Goal: Task Accomplishment & Management: Manage account settings

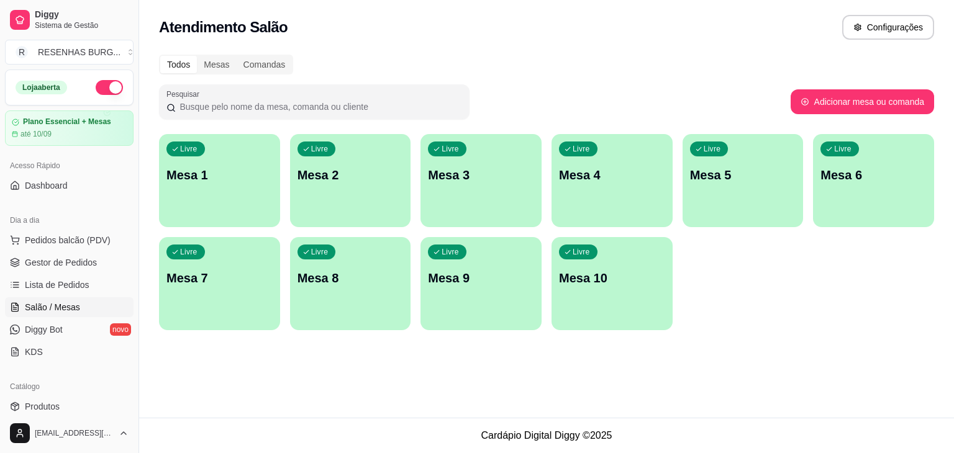
scroll to position [129, 0]
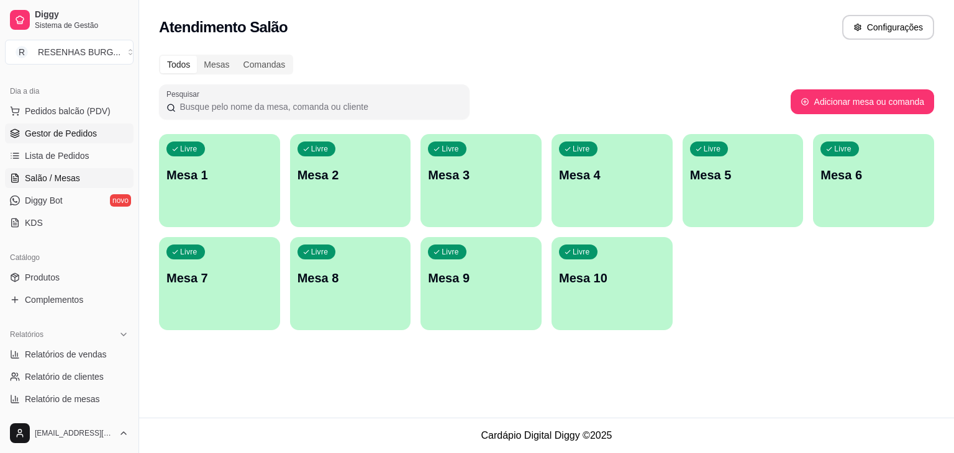
click at [82, 135] on span "Gestor de Pedidos" at bounding box center [61, 133] width 72 height 12
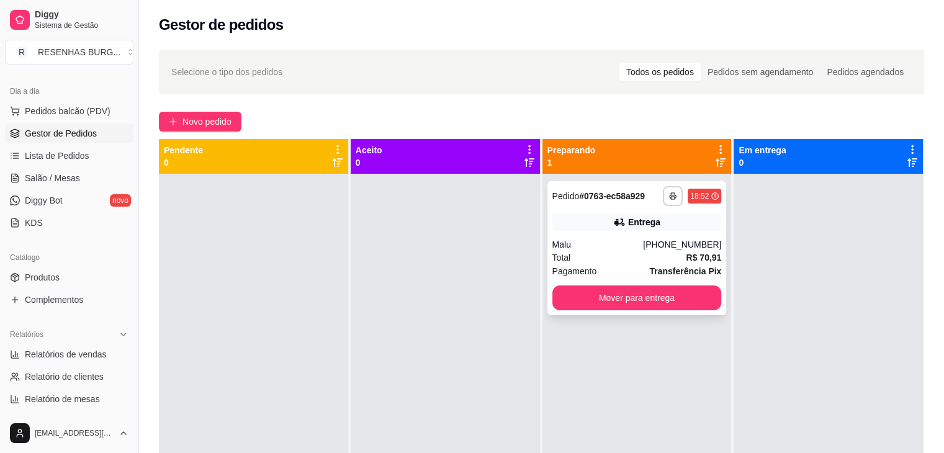
click at [633, 235] on div "**********" at bounding box center [637, 248] width 179 height 134
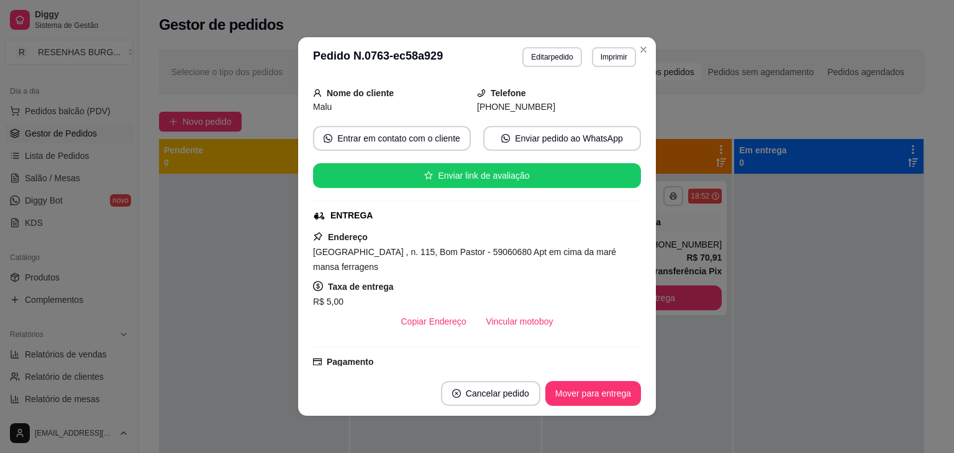
scroll to position [186, 0]
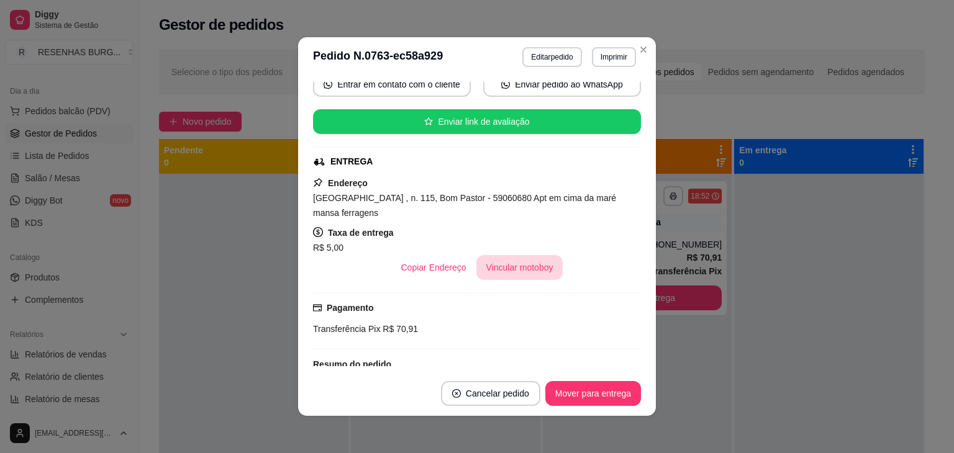
click at [540, 274] on button "Vincular motoboy" at bounding box center [519, 267] width 87 height 25
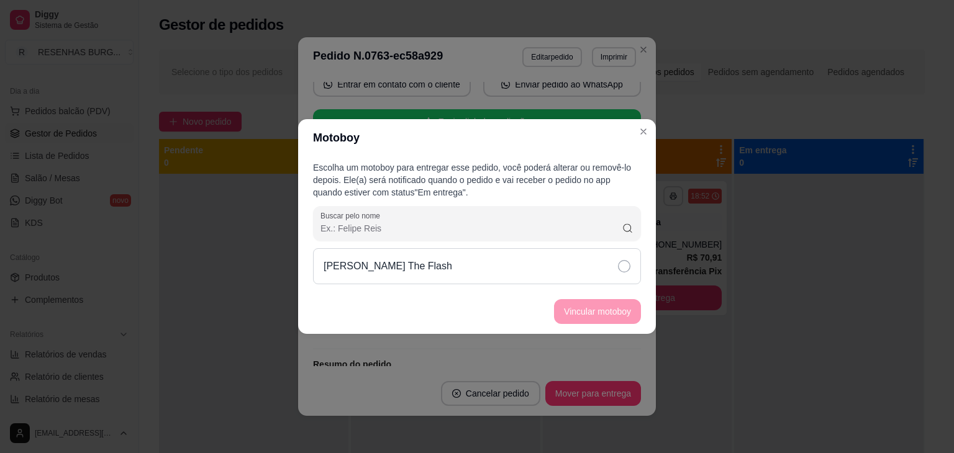
click at [613, 265] on div "[PERSON_NAME] The Flash" at bounding box center [477, 266] width 328 height 36
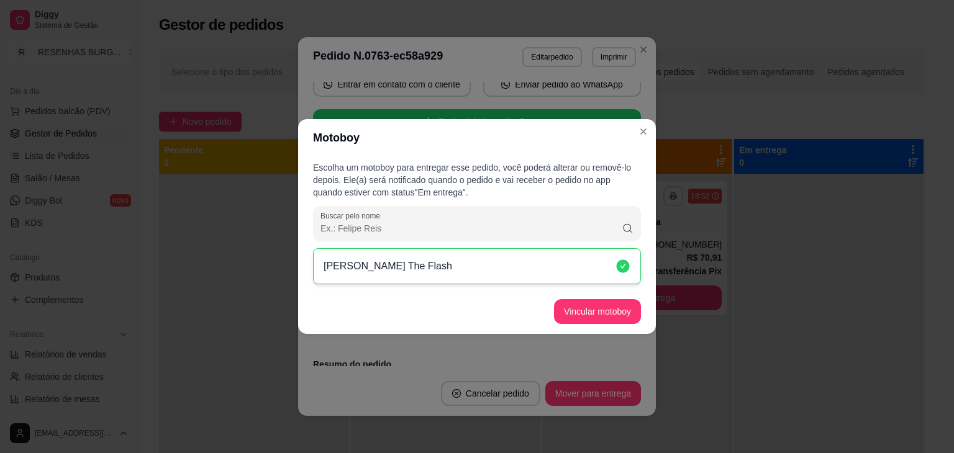
click at [613, 294] on footer "Vincular motoboy" at bounding box center [477, 311] width 358 height 45
click at [600, 311] on button "Vincular motoboy" at bounding box center [597, 312] width 84 height 24
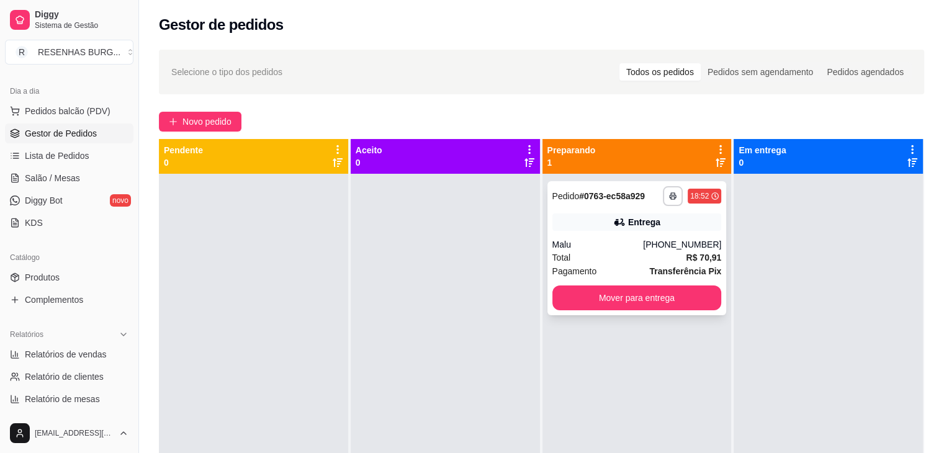
click at [626, 312] on div "**********" at bounding box center [637, 248] width 179 height 134
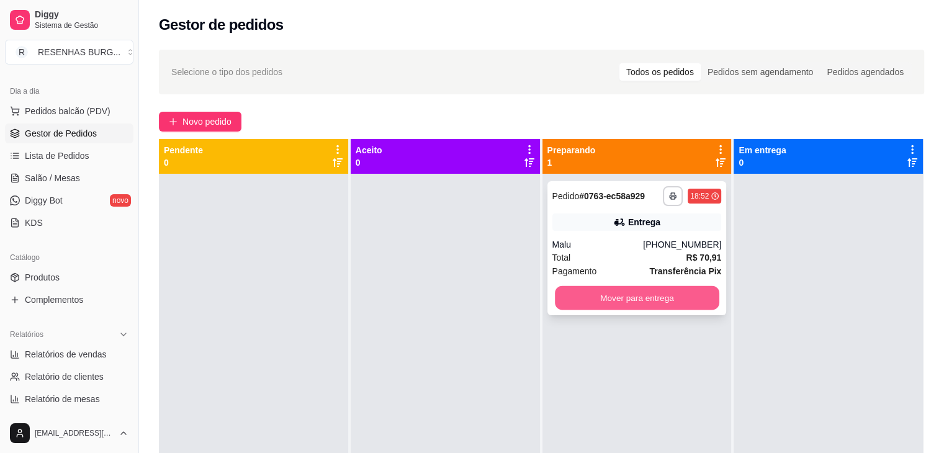
click at [626, 297] on button "Mover para entrega" at bounding box center [637, 298] width 165 height 24
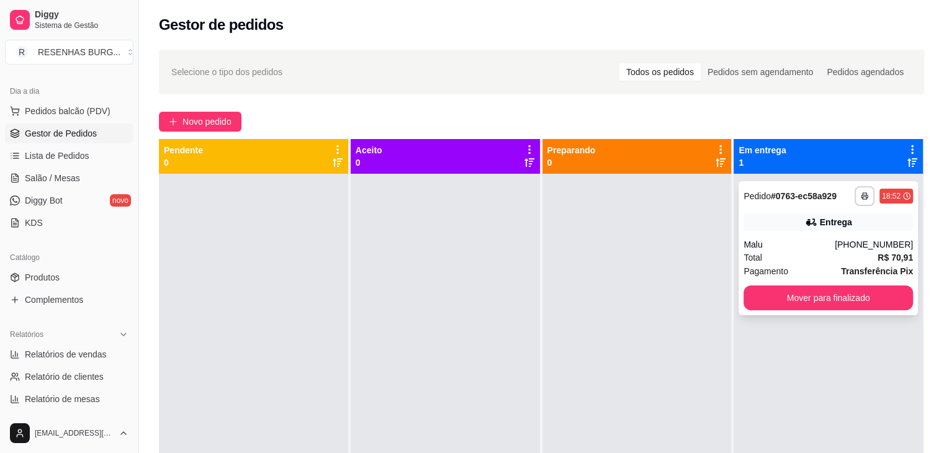
click at [837, 232] on div "**********" at bounding box center [828, 248] width 179 height 134
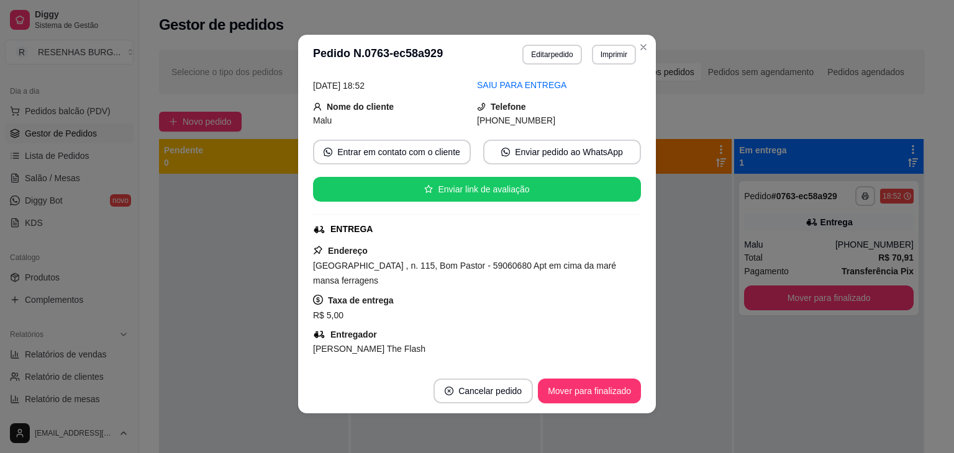
scroll to position [124, 0]
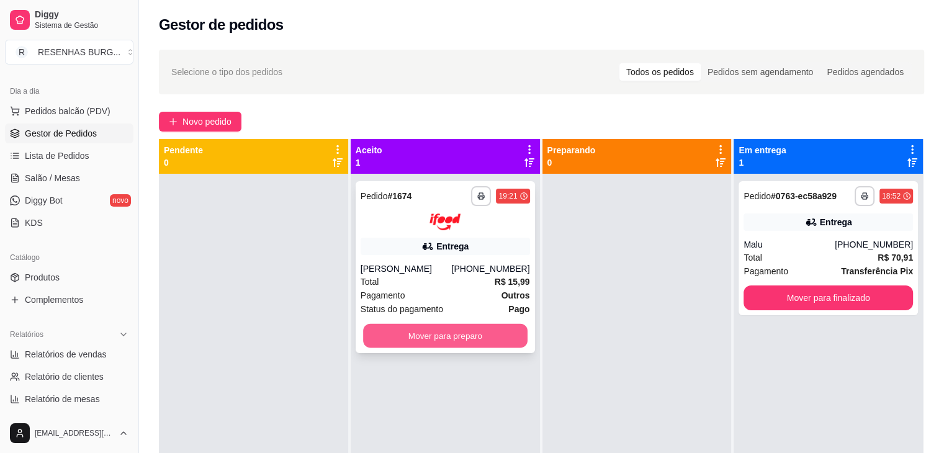
click at [499, 336] on button "Mover para preparo" at bounding box center [445, 335] width 165 height 24
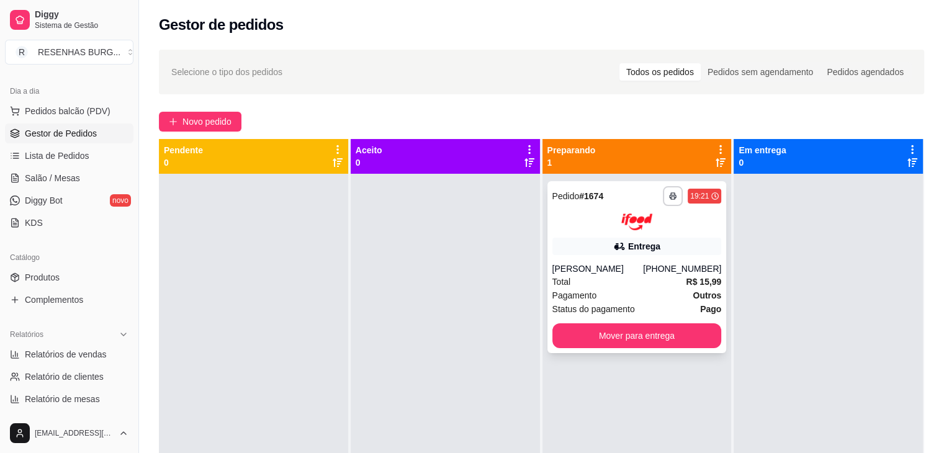
click at [619, 240] on icon at bounding box center [619, 246] width 12 height 12
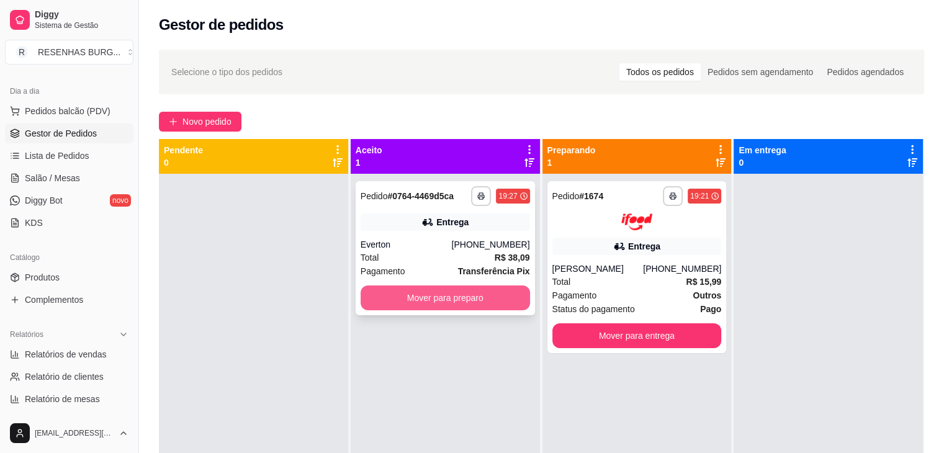
click at [484, 299] on button "Mover para preparo" at bounding box center [445, 298] width 169 height 25
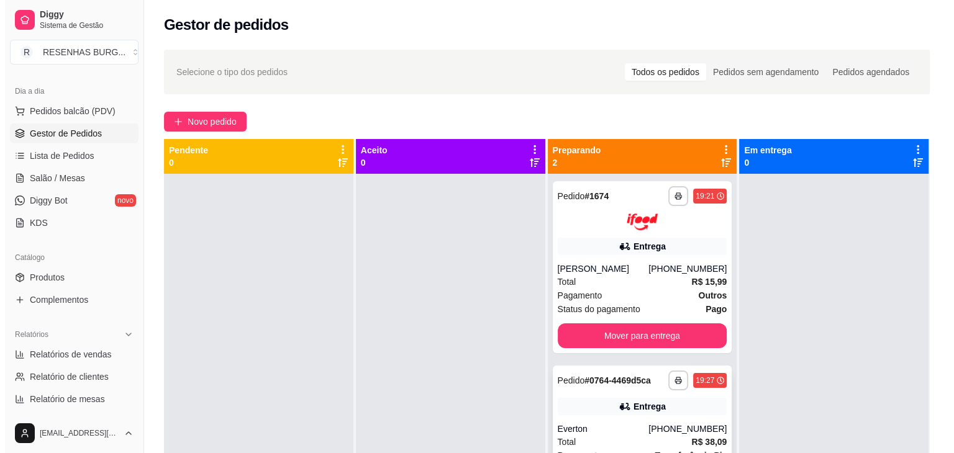
scroll to position [35, 0]
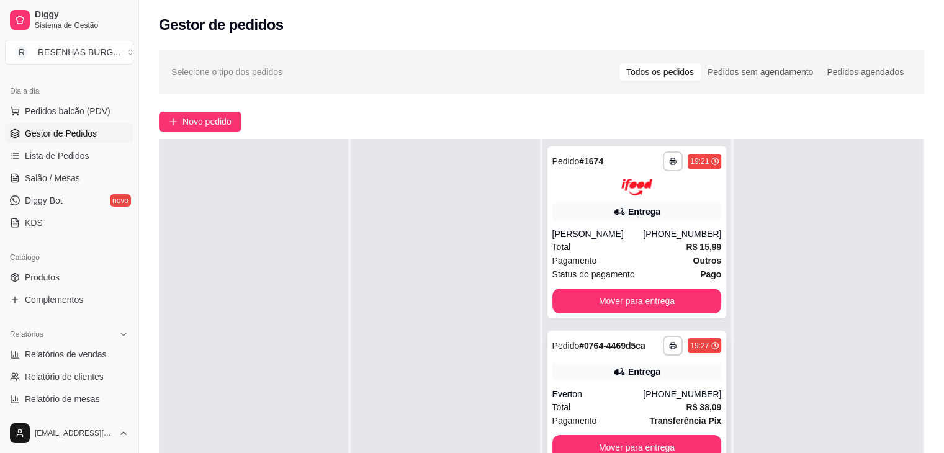
click at [599, 364] on div "Entrega" at bounding box center [637, 371] width 169 height 17
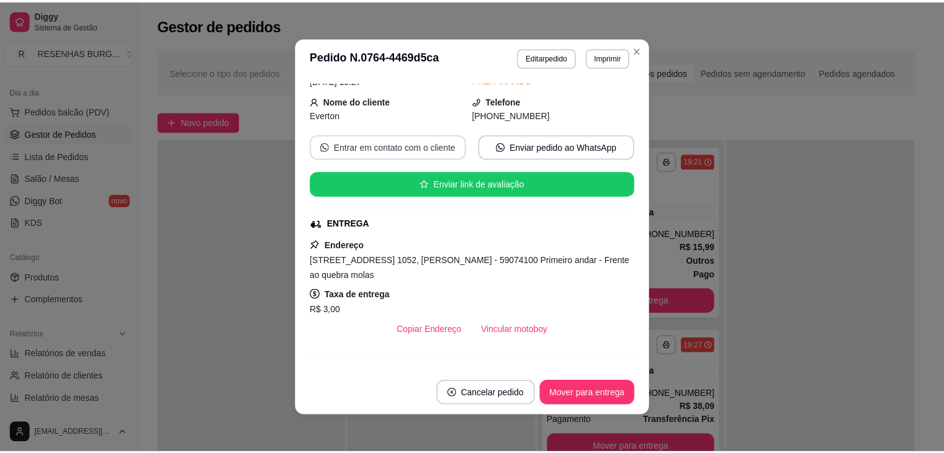
scroll to position [186, 0]
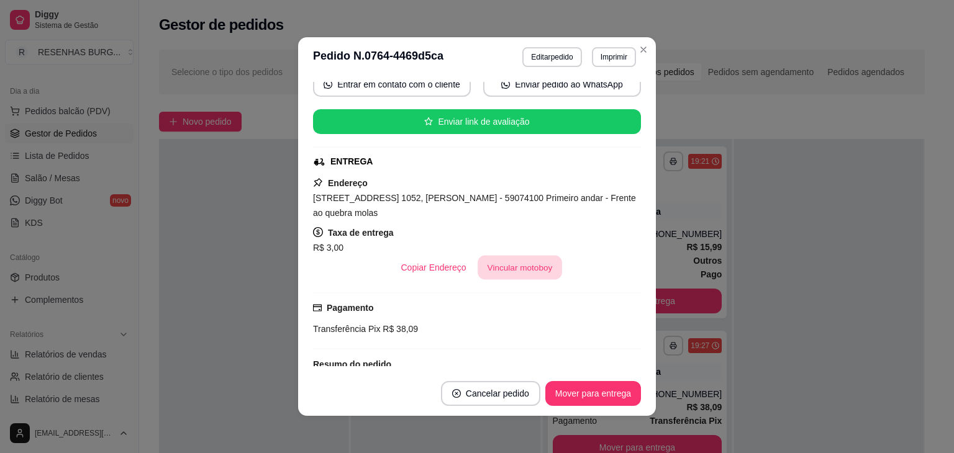
click at [484, 263] on button "Vincular motoboy" at bounding box center [519, 268] width 84 height 24
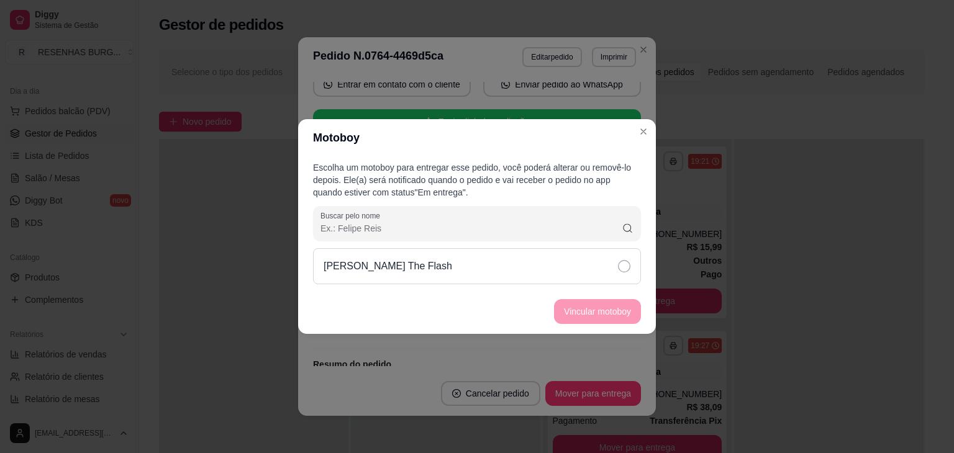
click at [611, 266] on div "[PERSON_NAME] The Flash" at bounding box center [477, 266] width 328 height 36
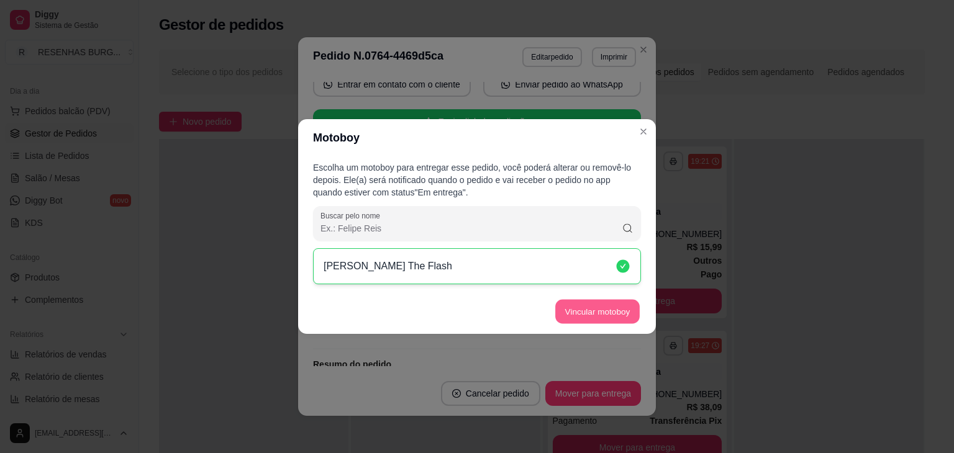
click at [617, 308] on button "Vincular motoboy" at bounding box center [597, 312] width 84 height 24
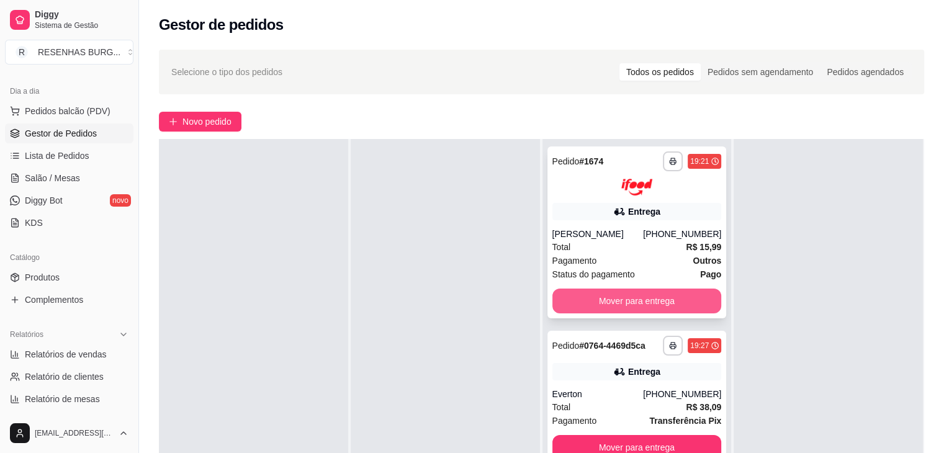
click at [599, 302] on button "Mover para entrega" at bounding box center [637, 301] width 169 height 25
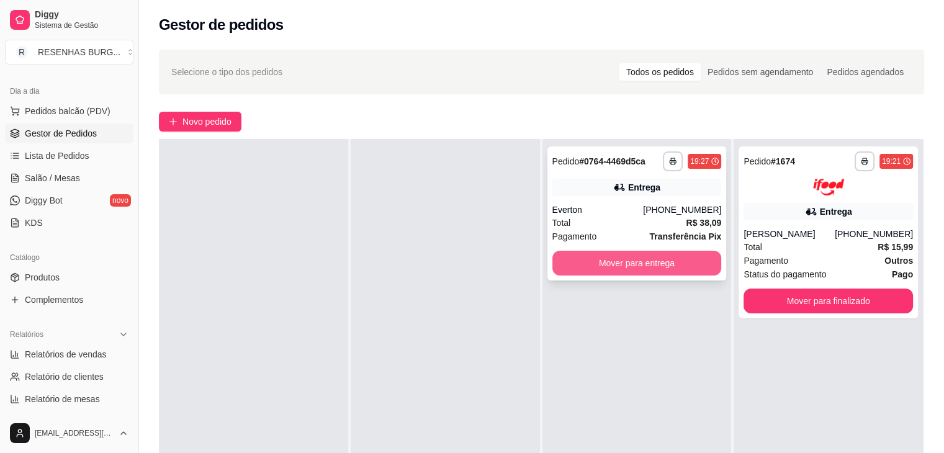
click at [618, 269] on button "Mover para entrega" at bounding box center [637, 263] width 169 height 25
